Goal: Check status: Check status

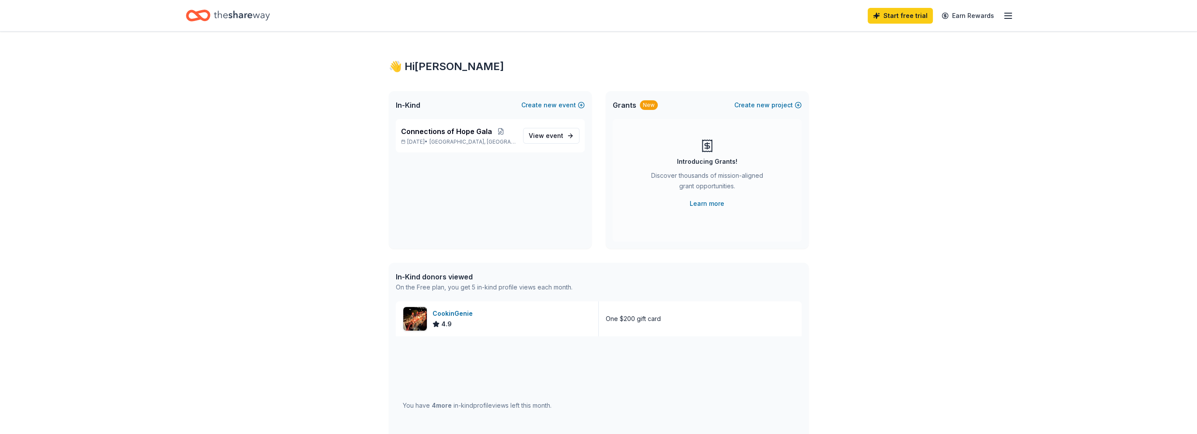
click at [1011, 16] on icon "button" at bounding box center [1008, 15] width 10 height 10
click at [1053, 110] on div "👋 Hi [PERSON_NAME] In-Kind Create new event Connections of Hope Gala [DATE] • […" at bounding box center [598, 336] width 1197 height 611
click at [444, 130] on span "Connections of Hope Gala" at bounding box center [446, 131] width 91 height 10
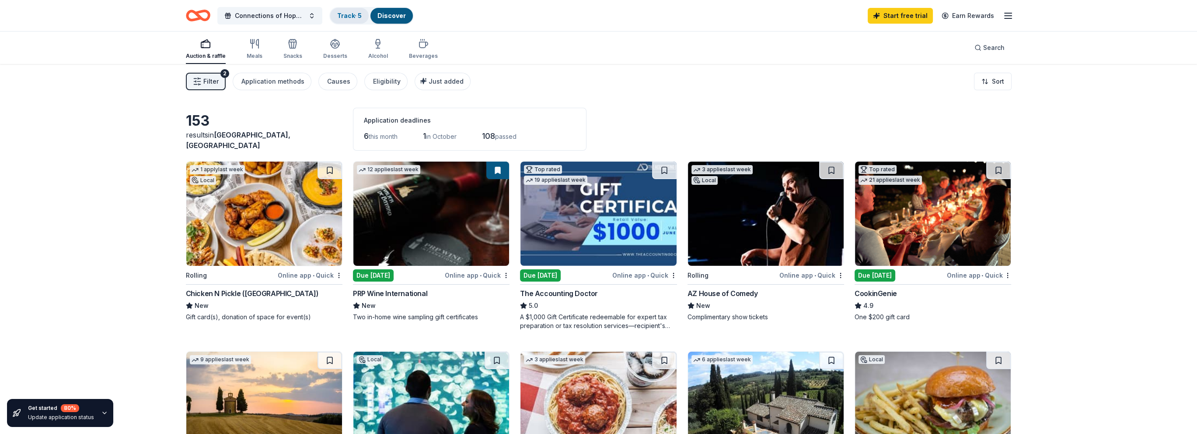
click at [356, 12] on link "Track · 5" at bounding box center [349, 15] width 24 height 7
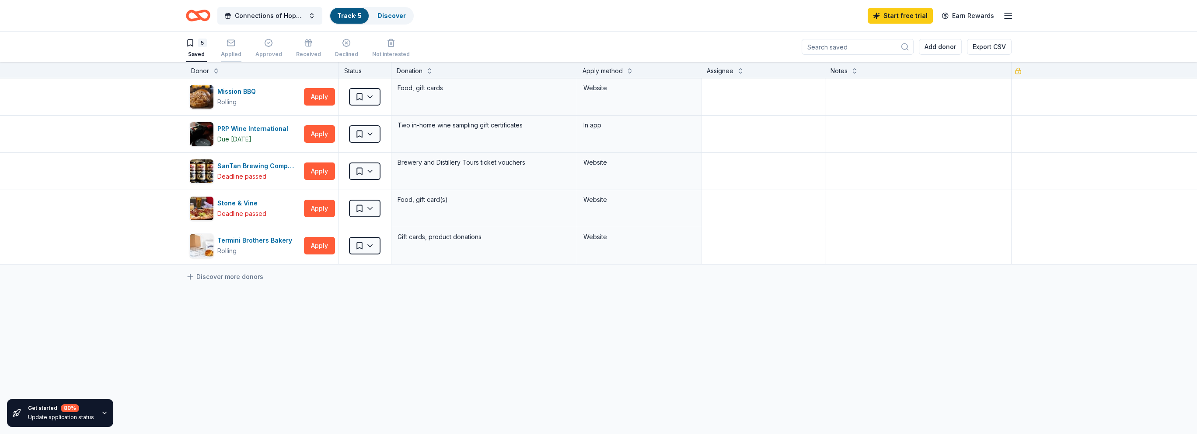
click at [230, 52] on div "Applied" at bounding box center [231, 54] width 21 height 7
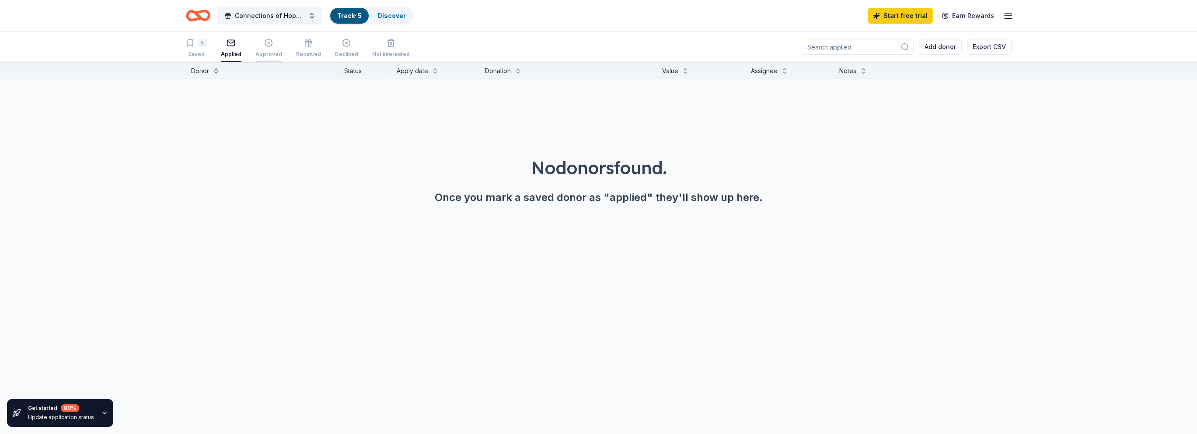
click at [260, 48] on div "Approved" at bounding box center [268, 47] width 27 height 19
click at [301, 52] on div "Received" at bounding box center [308, 54] width 25 height 7
click at [337, 51] on div "Declined" at bounding box center [346, 54] width 23 height 7
click at [392, 47] on div "Not interested" at bounding box center [391, 47] width 38 height 19
